Goal: Task Accomplishment & Management: Use online tool/utility

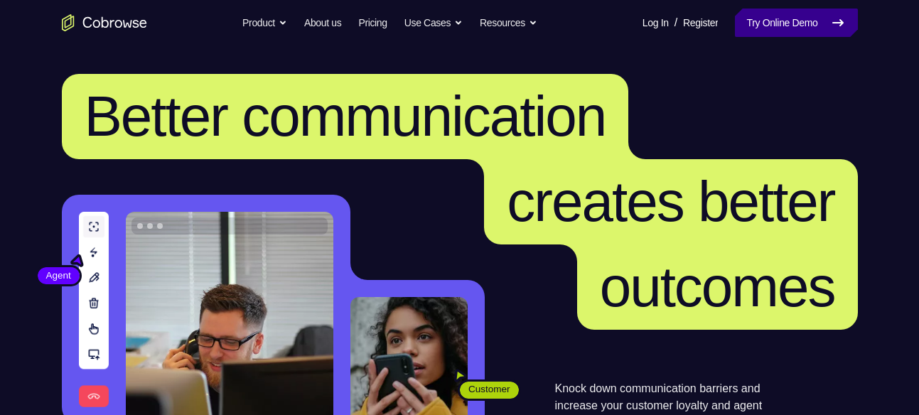
click at [777, 31] on link "Try Online Demo" at bounding box center [796, 23] width 122 height 28
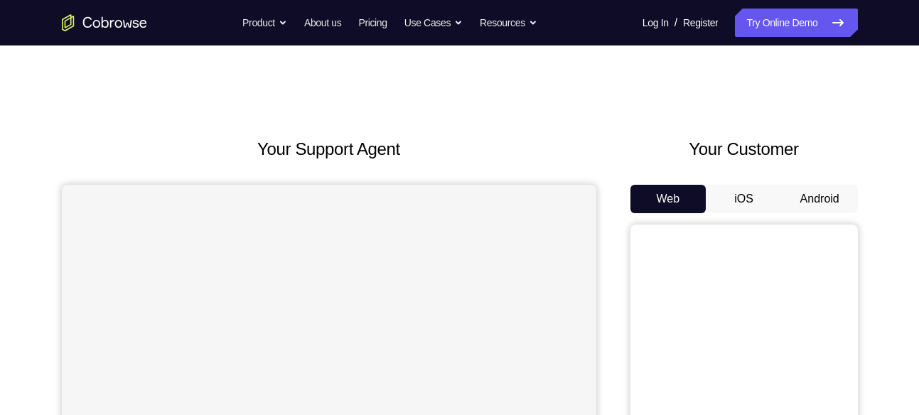
click at [814, 208] on button "Android" at bounding box center [820, 199] width 76 height 28
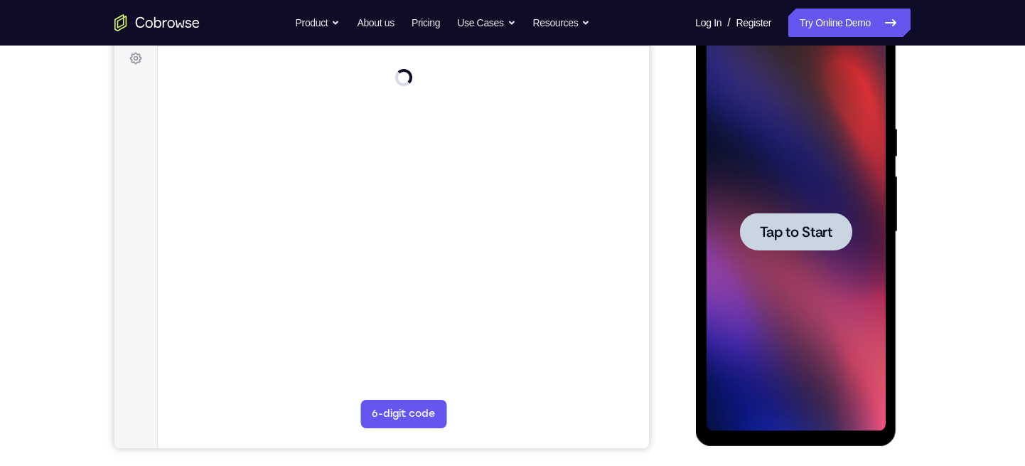
click at [784, 204] on div at bounding box center [795, 232] width 179 height 398
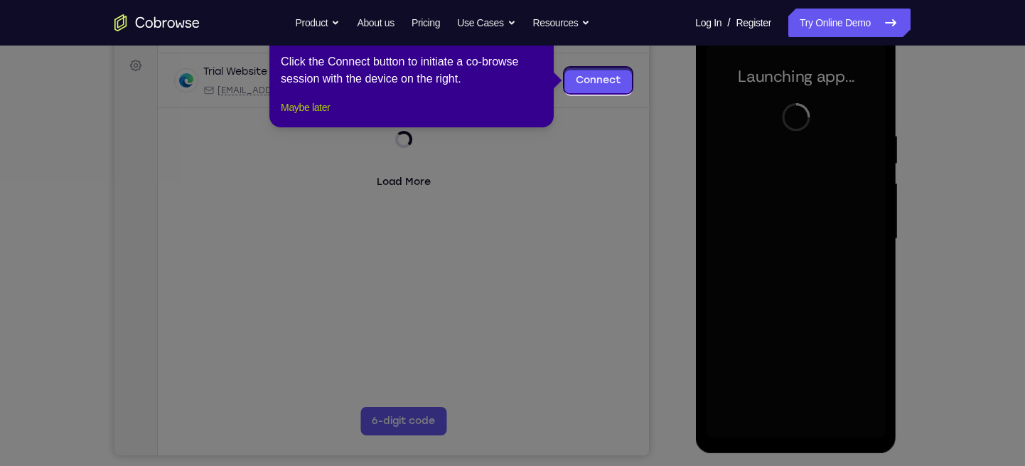
scroll to position [201, 0]
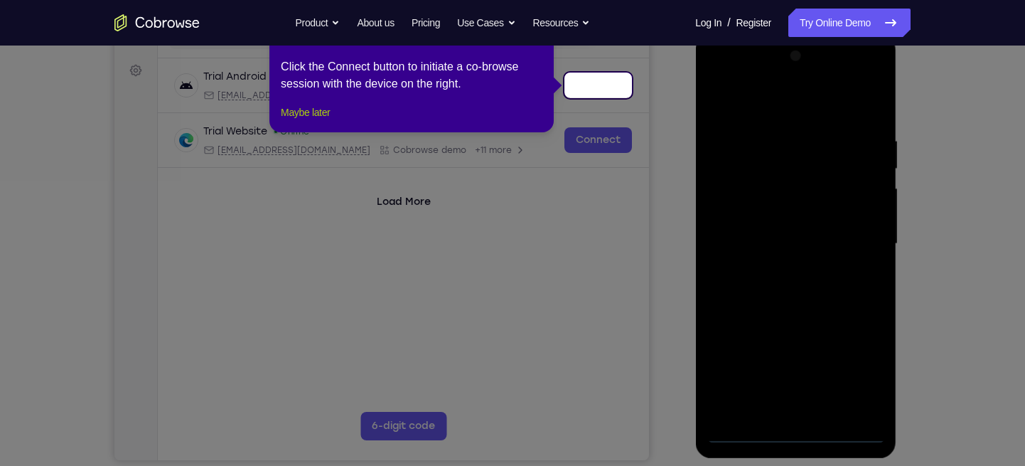
click at [306, 121] on button "Maybe later" at bounding box center [305, 112] width 49 height 17
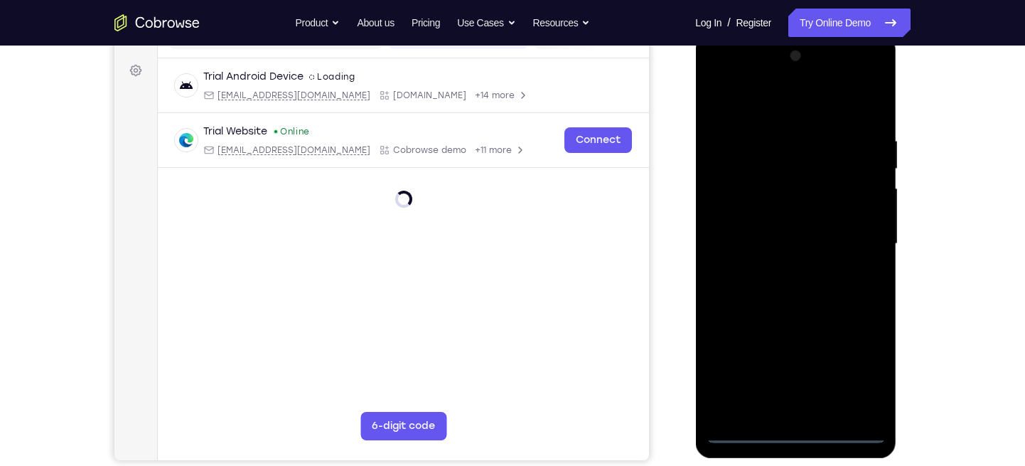
click at [801, 415] on div at bounding box center [795, 244] width 179 height 398
click at [853, 372] on div at bounding box center [795, 244] width 179 height 398
click at [778, 104] on div at bounding box center [795, 244] width 179 height 398
click at [855, 235] on div at bounding box center [795, 244] width 179 height 398
click at [784, 270] on div at bounding box center [795, 244] width 179 height 398
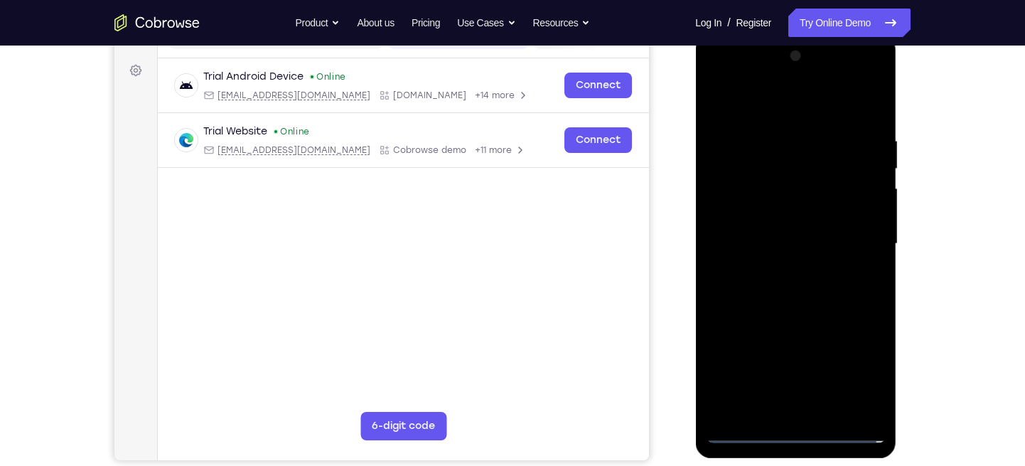
click at [789, 230] on div at bounding box center [795, 244] width 179 height 398
click at [772, 210] on div at bounding box center [795, 244] width 179 height 398
click at [767, 246] on div at bounding box center [795, 244] width 179 height 398
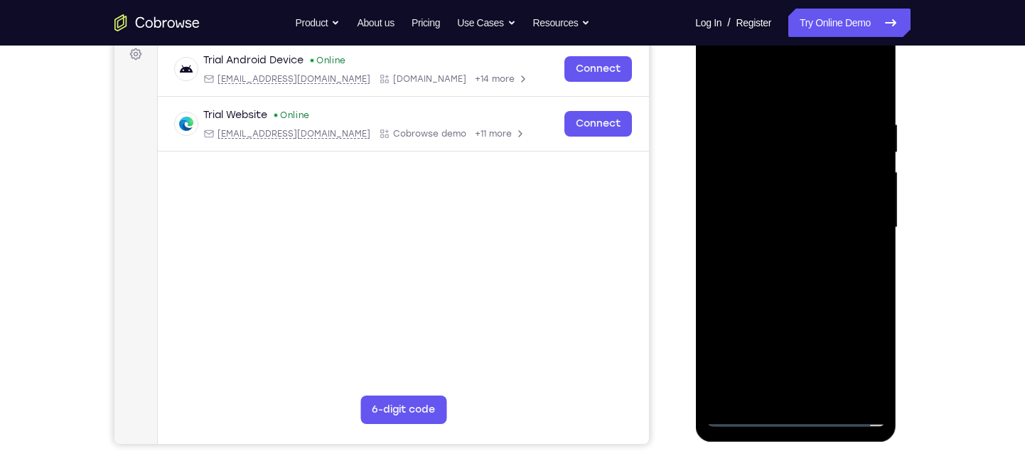
scroll to position [218, 0]
click at [816, 277] on div at bounding box center [795, 227] width 179 height 398
click at [806, 272] on div at bounding box center [795, 227] width 179 height 398
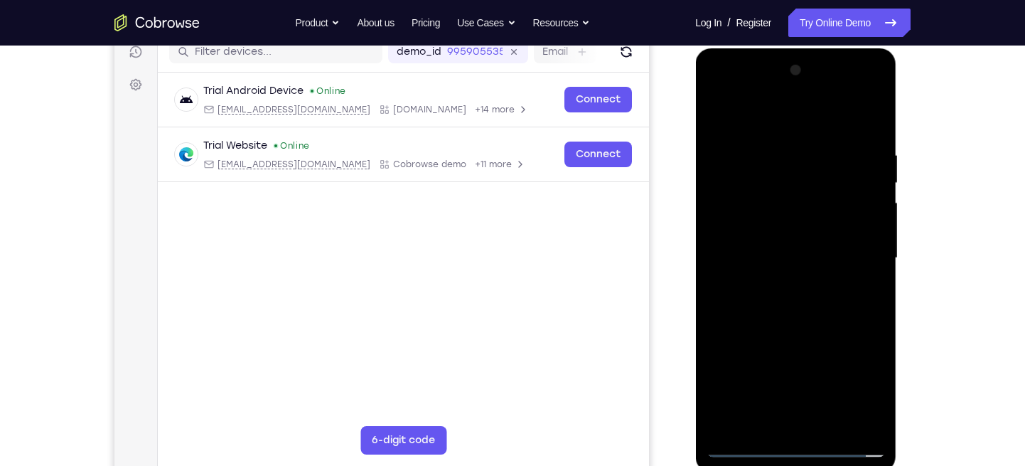
scroll to position [186, 0]
click at [815, 305] on div at bounding box center [795, 259] width 179 height 398
click at [875, 415] on div at bounding box center [795, 259] width 179 height 398
click at [877, 408] on div at bounding box center [795, 259] width 179 height 398
drag, startPoint x: 858, startPoint y: 341, endPoint x: 852, endPoint y: 300, distance: 41.0
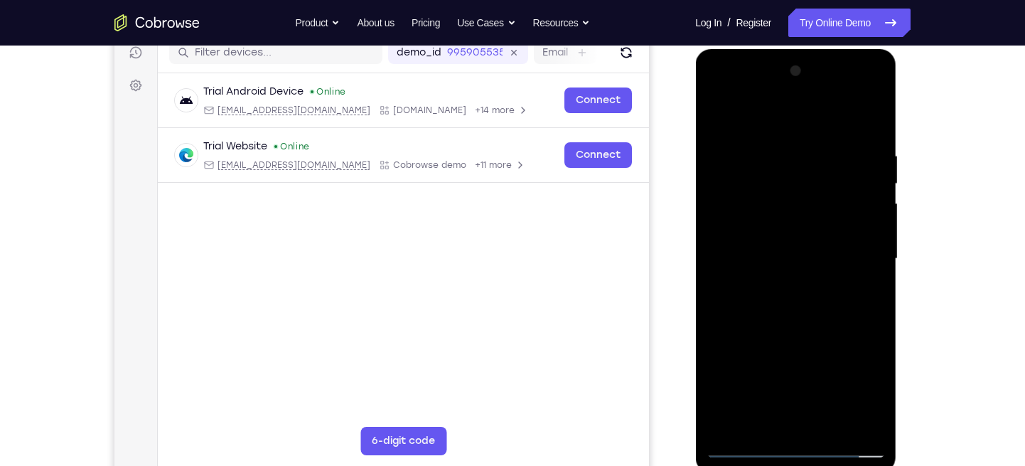
click at [852, 300] on div at bounding box center [795, 259] width 179 height 398
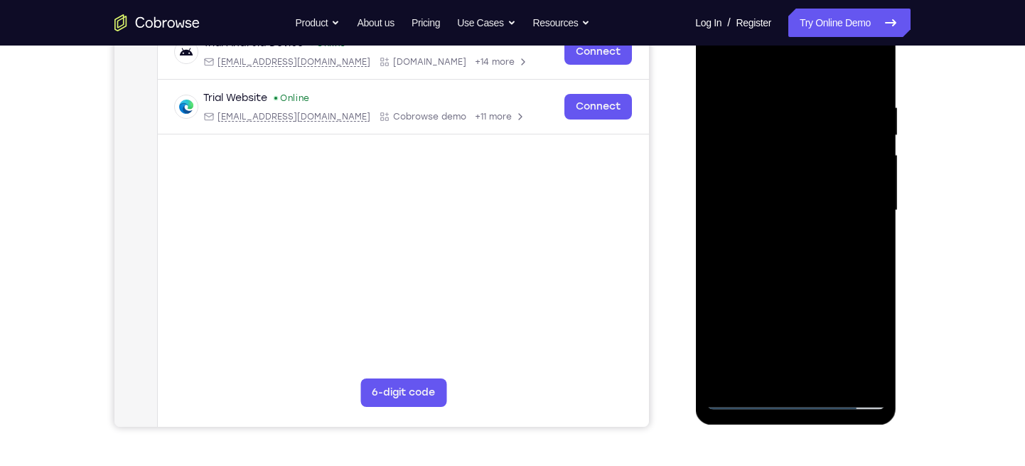
scroll to position [235, 0]
click at [722, 339] on div at bounding box center [795, 210] width 179 height 398
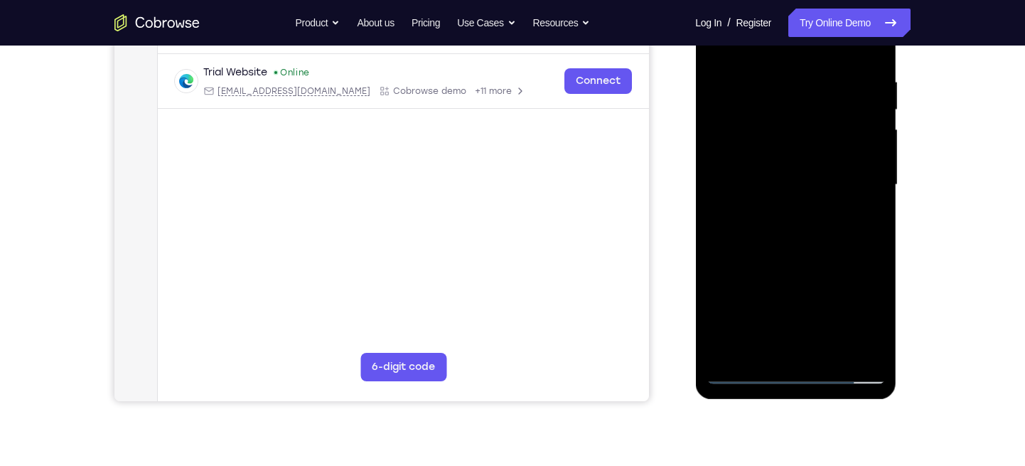
drag, startPoint x: 790, startPoint y: 269, endPoint x: 794, endPoint y: 235, distance: 34.4
click at [794, 235] on div at bounding box center [795, 185] width 179 height 398
drag, startPoint x: 796, startPoint y: 260, endPoint x: 798, endPoint y: 316, distance: 56.9
click at [798, 316] on div at bounding box center [795, 185] width 179 height 398
click at [738, 296] on div at bounding box center [795, 185] width 179 height 398
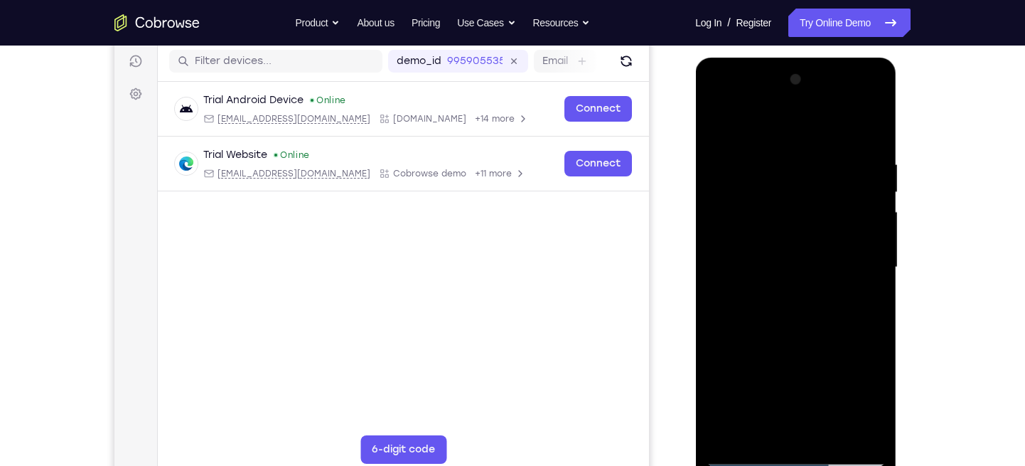
scroll to position [142, 0]
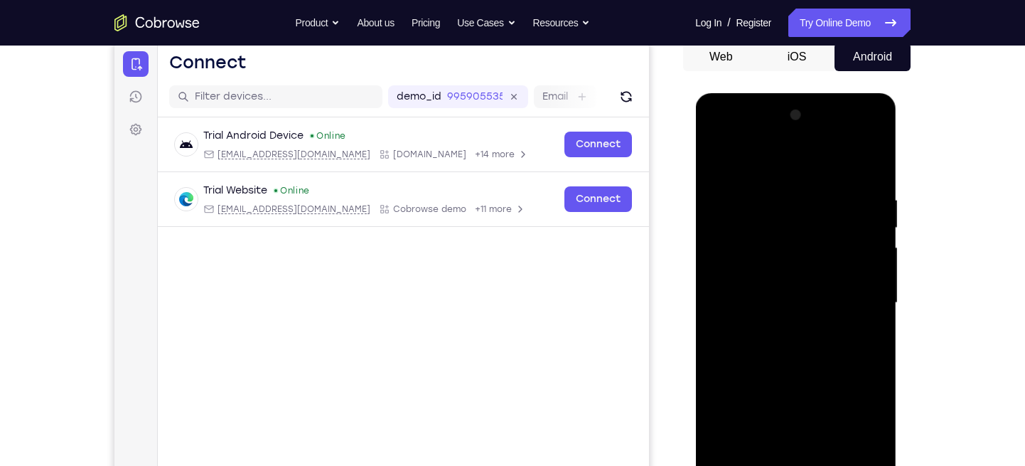
drag, startPoint x: 777, startPoint y: 224, endPoint x: 781, endPoint y: 296, distance: 71.9
click at [781, 296] on div at bounding box center [795, 303] width 179 height 398
click at [722, 160] on div at bounding box center [795, 303] width 179 height 398
click at [768, 186] on div at bounding box center [795, 303] width 179 height 398
click at [874, 262] on div at bounding box center [795, 303] width 179 height 398
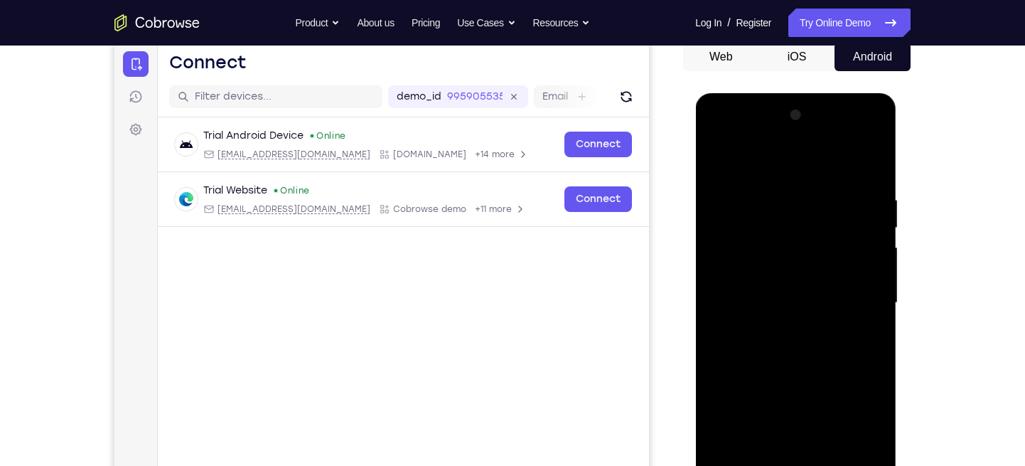
click at [874, 254] on div at bounding box center [795, 303] width 179 height 398
click at [874, 263] on div at bounding box center [795, 303] width 179 height 398
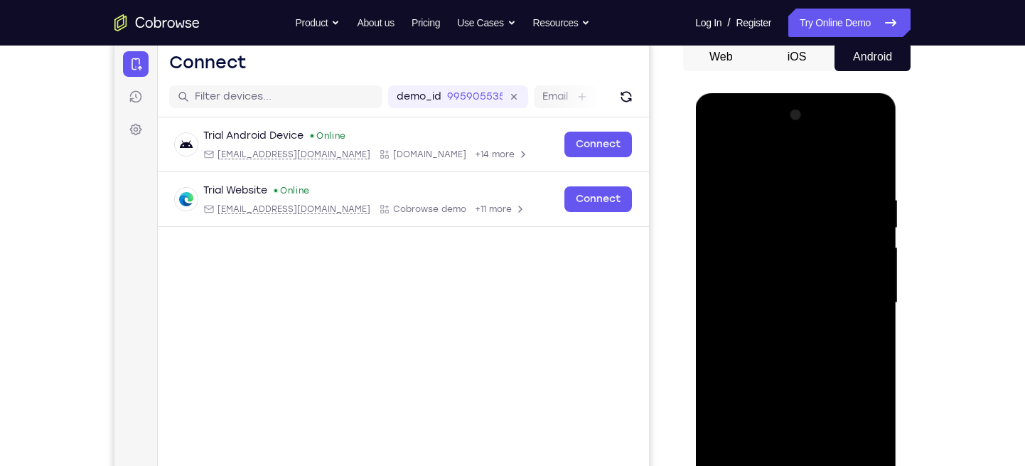
drag, startPoint x: 874, startPoint y: 263, endPoint x: 731, endPoint y: 258, distance: 143.0
click at [731, 258] on div at bounding box center [795, 303] width 179 height 398
click at [871, 270] on div at bounding box center [795, 303] width 179 height 398
click at [873, 282] on div at bounding box center [795, 303] width 179 height 398
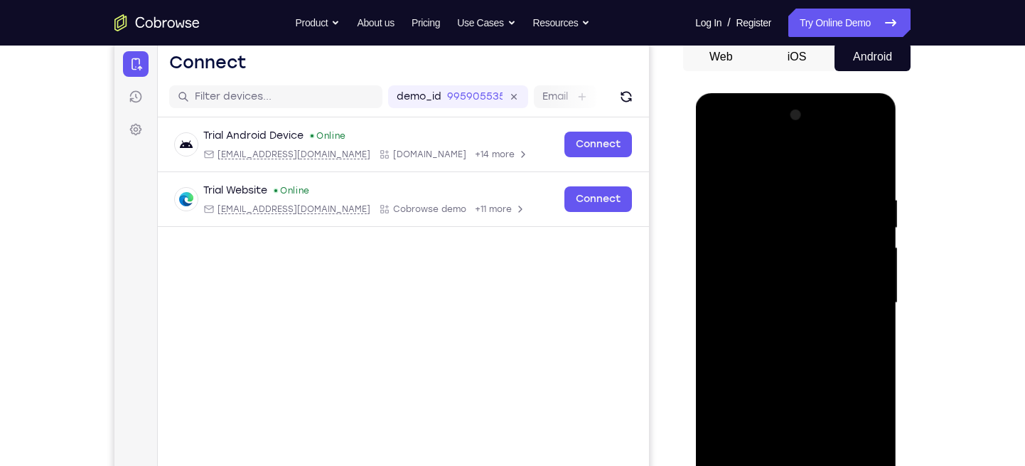
click at [873, 282] on div at bounding box center [795, 303] width 179 height 398
click at [868, 274] on div at bounding box center [795, 303] width 179 height 398
click at [867, 165] on div at bounding box center [795, 303] width 179 height 398
drag, startPoint x: 802, startPoint y: 213, endPoint x: 796, endPoint y: 405, distance: 192.1
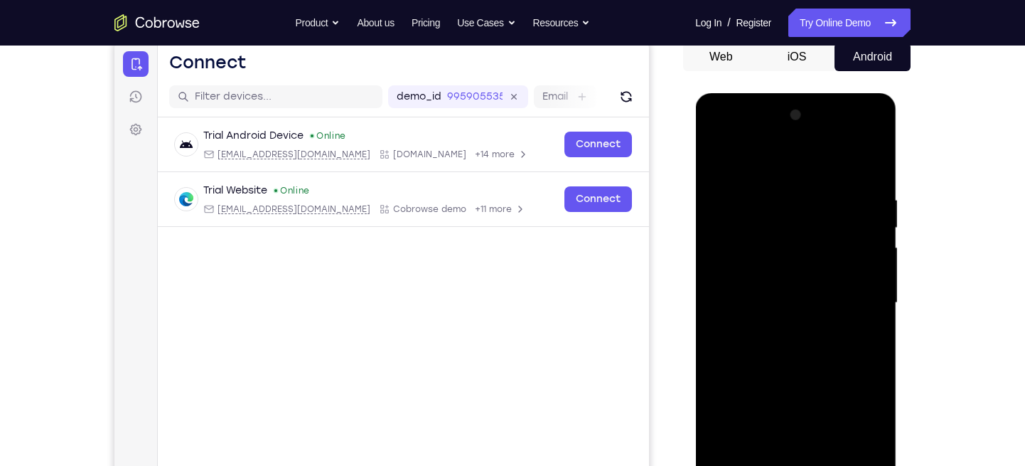
click at [796, 405] on div at bounding box center [795, 303] width 179 height 398
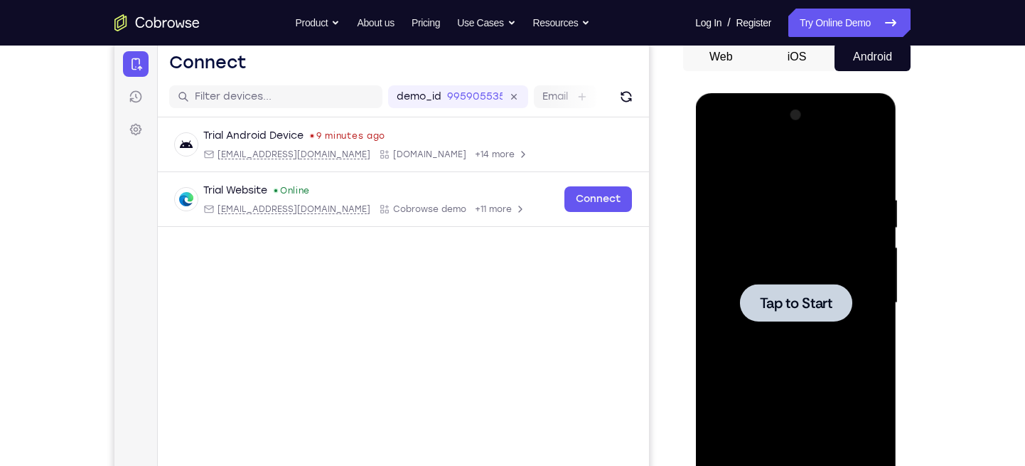
click at [721, 177] on div at bounding box center [795, 303] width 179 height 398
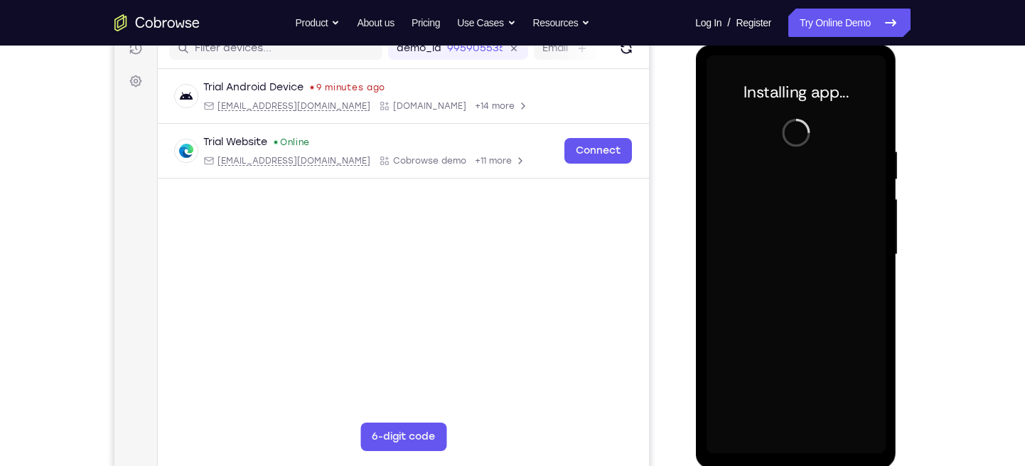
scroll to position [193, 0]
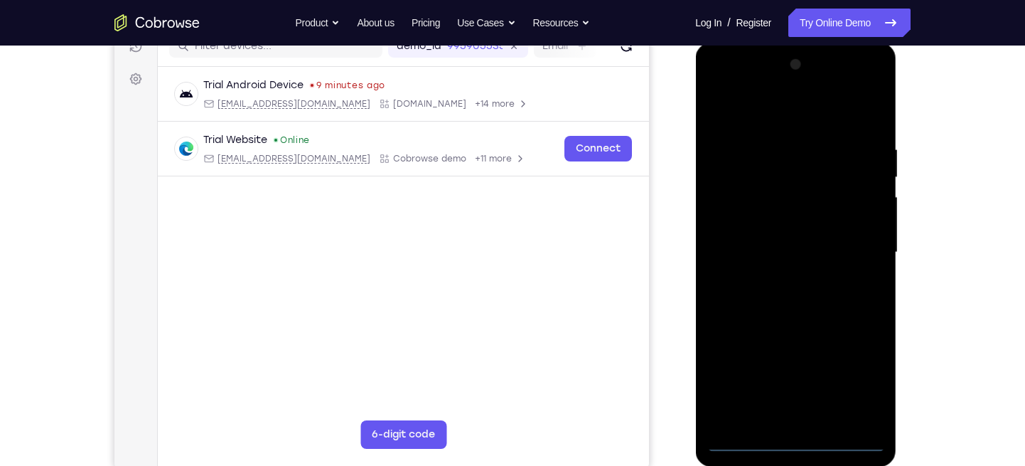
click at [797, 415] on div at bounding box center [795, 252] width 179 height 398
click at [863, 373] on div at bounding box center [795, 252] width 179 height 398
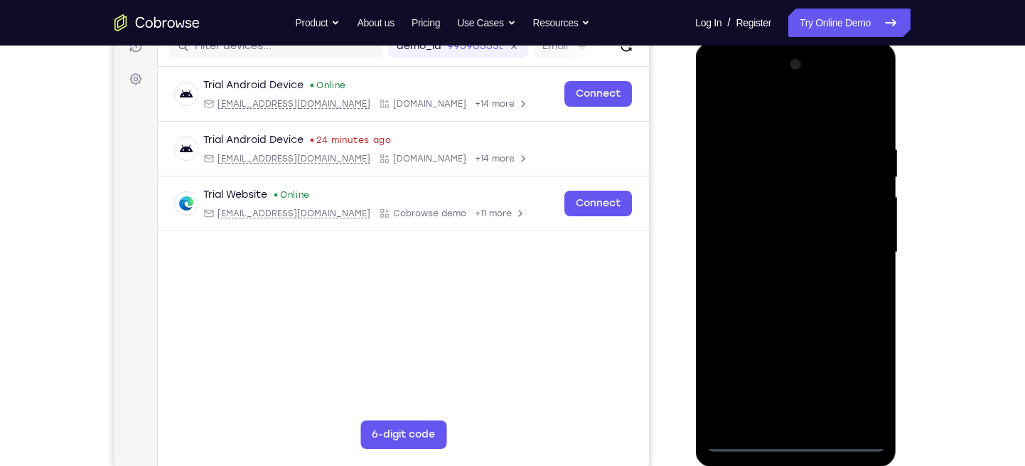
click at [765, 110] on div at bounding box center [795, 252] width 179 height 398
